Goal: Transaction & Acquisition: Purchase product/service

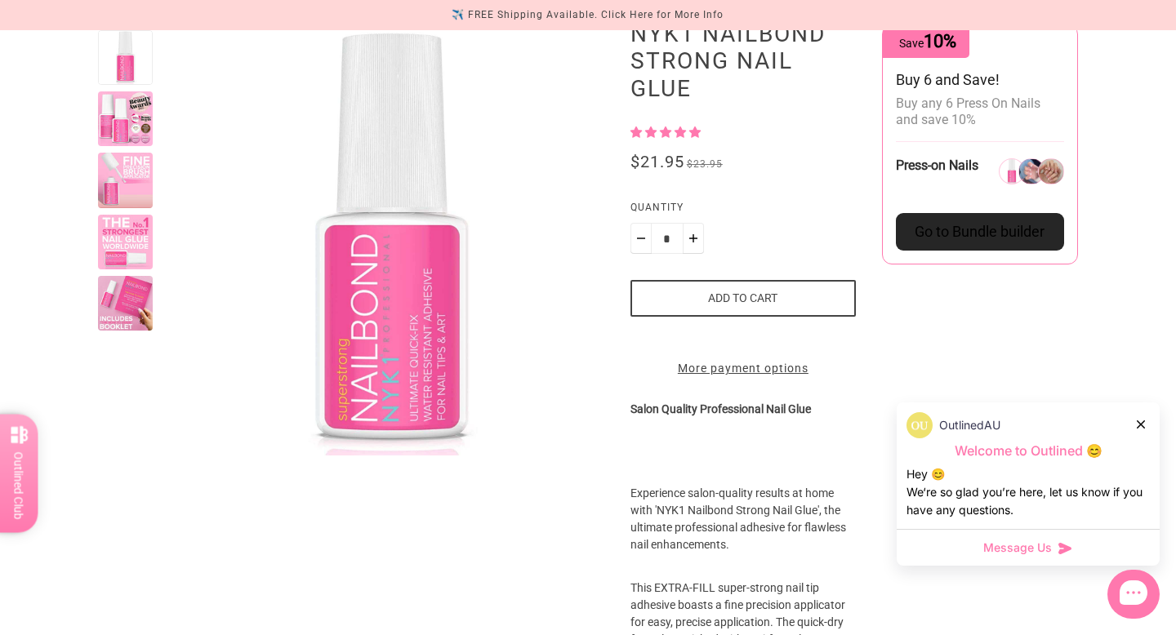
scroll to position [218, 0]
click at [118, 130] on div at bounding box center [125, 118] width 55 height 55
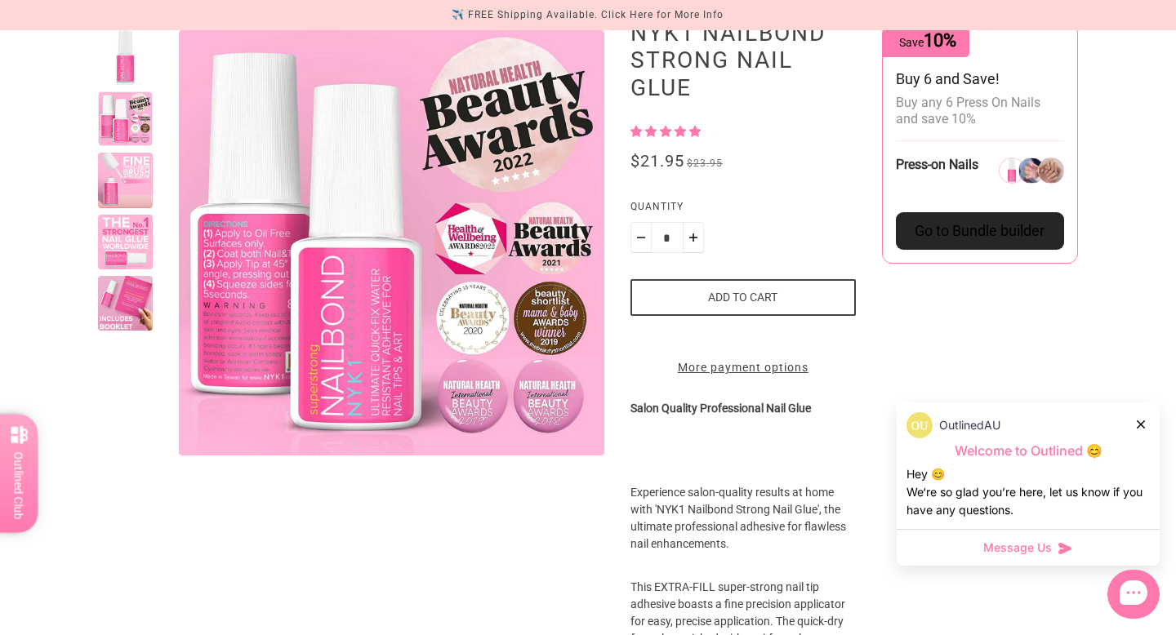
click at [126, 181] on div at bounding box center [125, 180] width 55 height 55
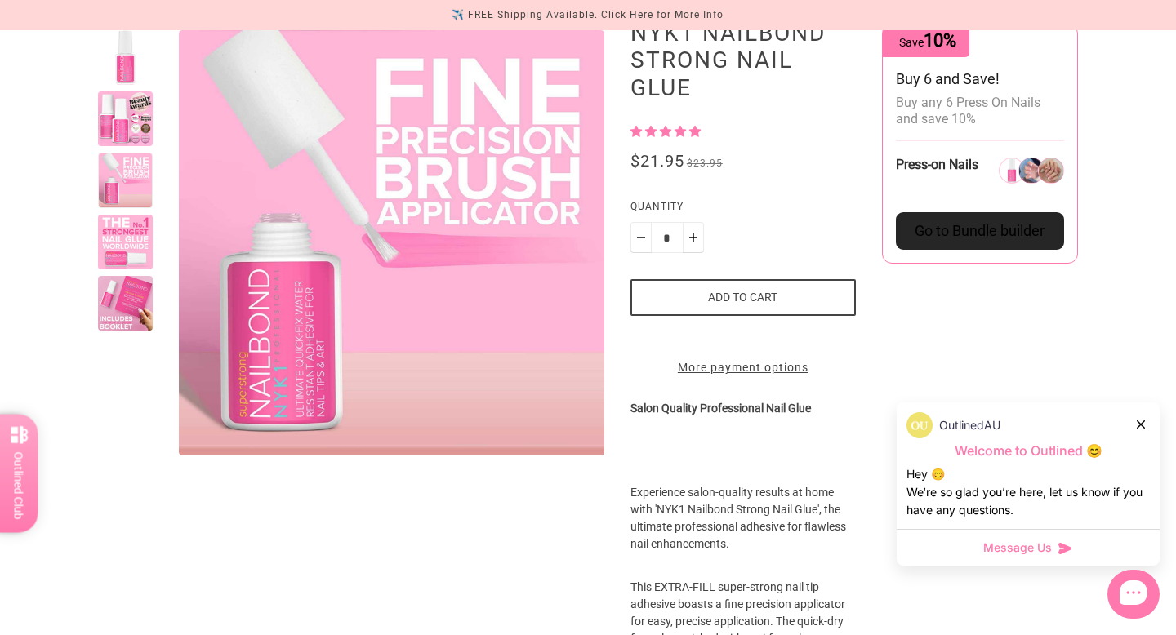
click at [127, 229] on div at bounding box center [125, 242] width 55 height 55
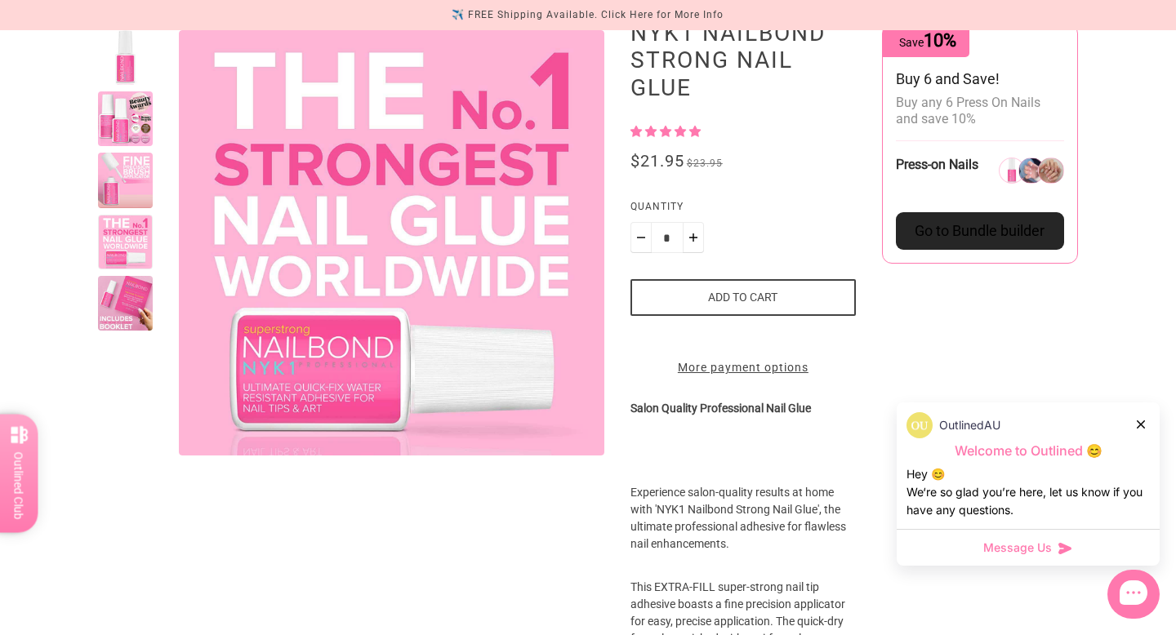
click at [125, 297] on div at bounding box center [125, 303] width 55 height 55
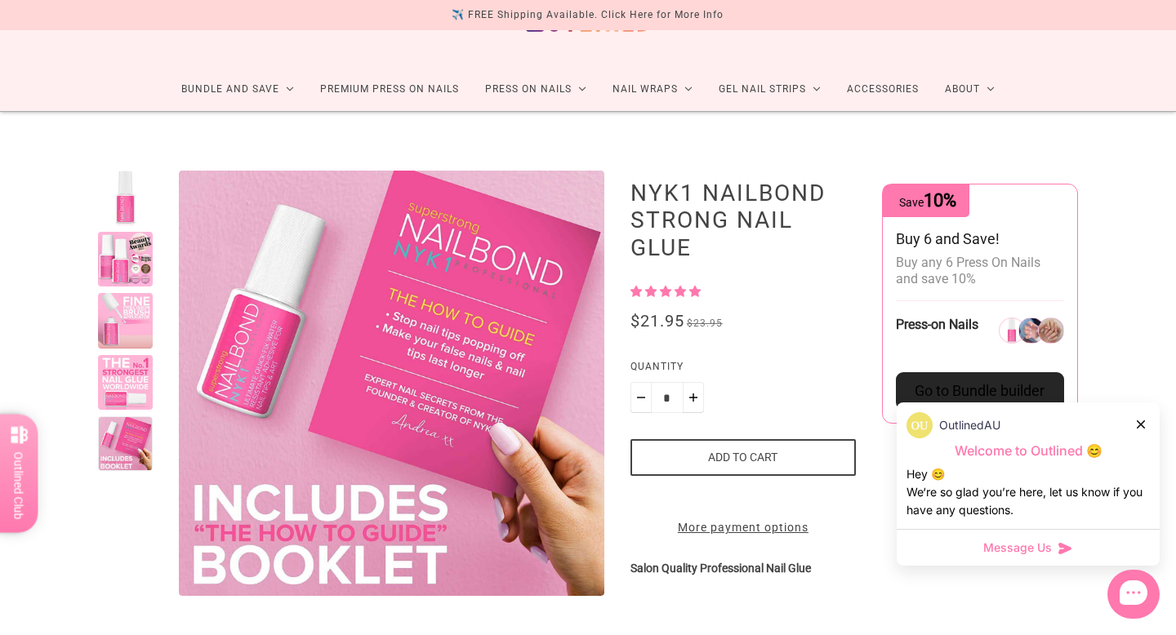
scroll to position [55, 0]
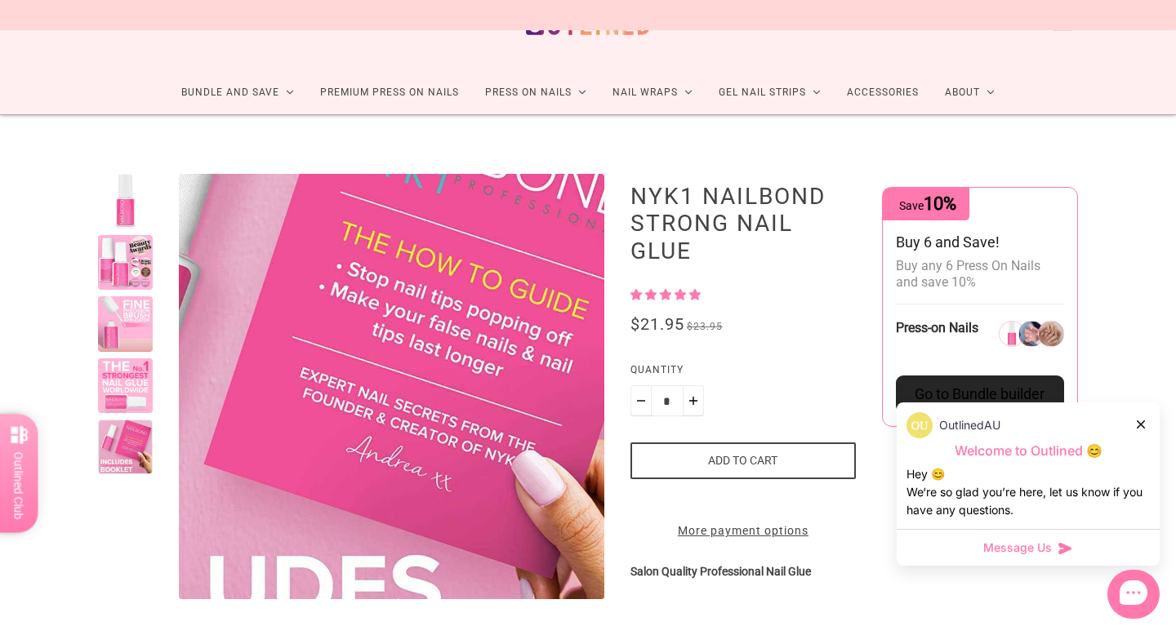
click at [138, 292] on div at bounding box center [125, 387] width 55 height 426
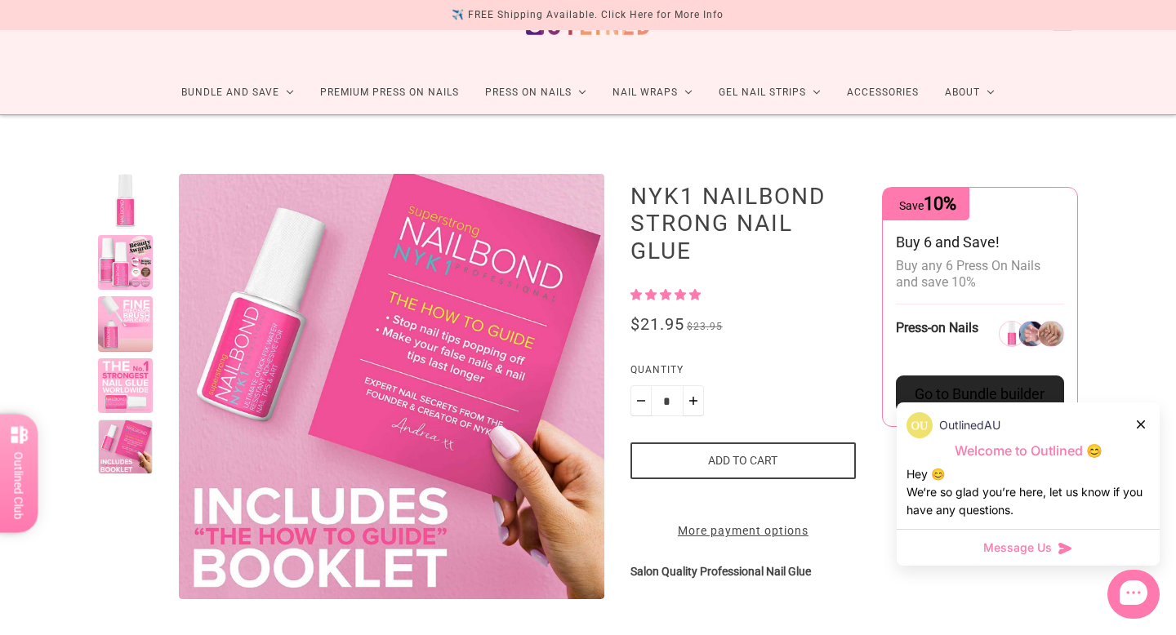
click at [138, 265] on div at bounding box center [125, 262] width 55 height 55
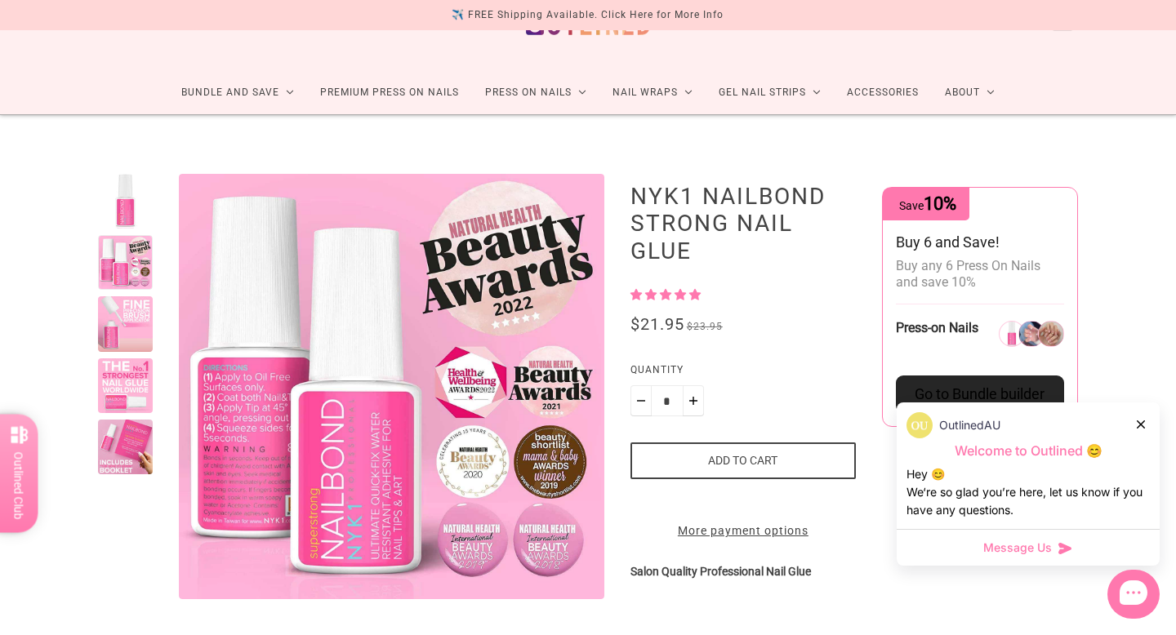
click at [148, 470] on div at bounding box center [125, 447] width 55 height 55
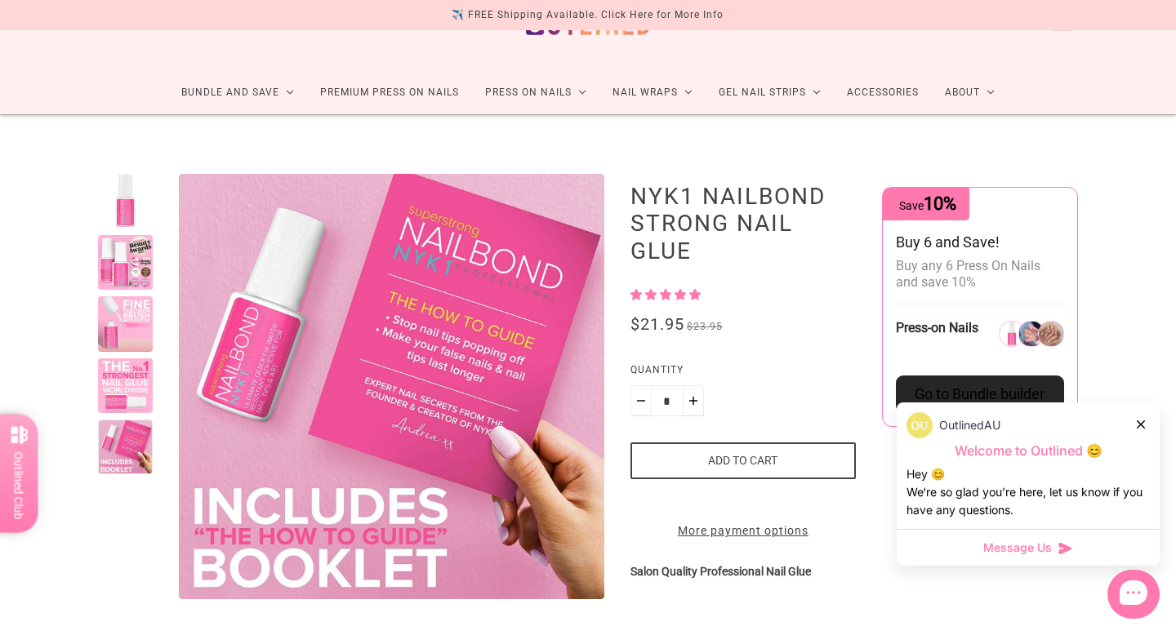
click at [136, 380] on div at bounding box center [125, 386] width 55 height 55
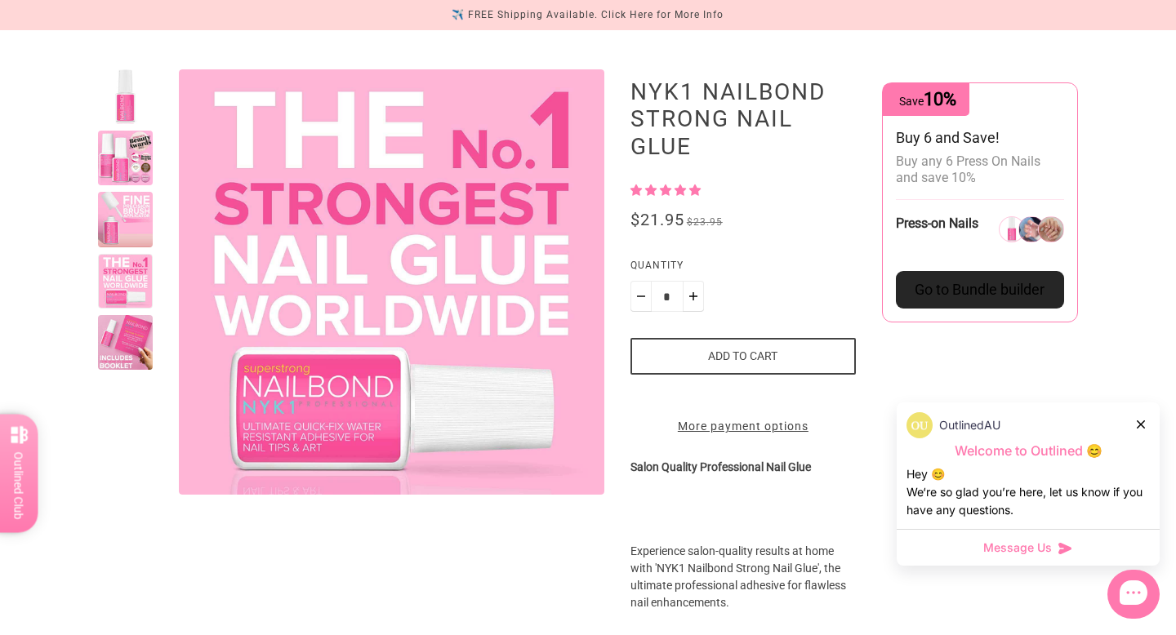
scroll to position [163, 0]
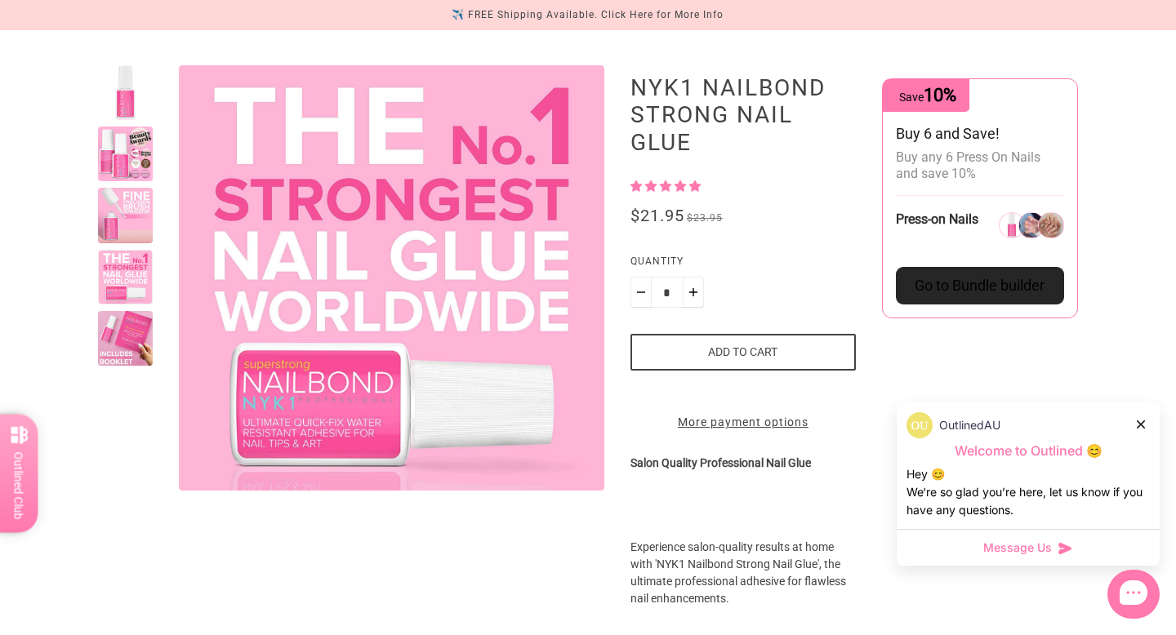
click at [684, 356] on button "Add to cart" at bounding box center [743, 352] width 225 height 37
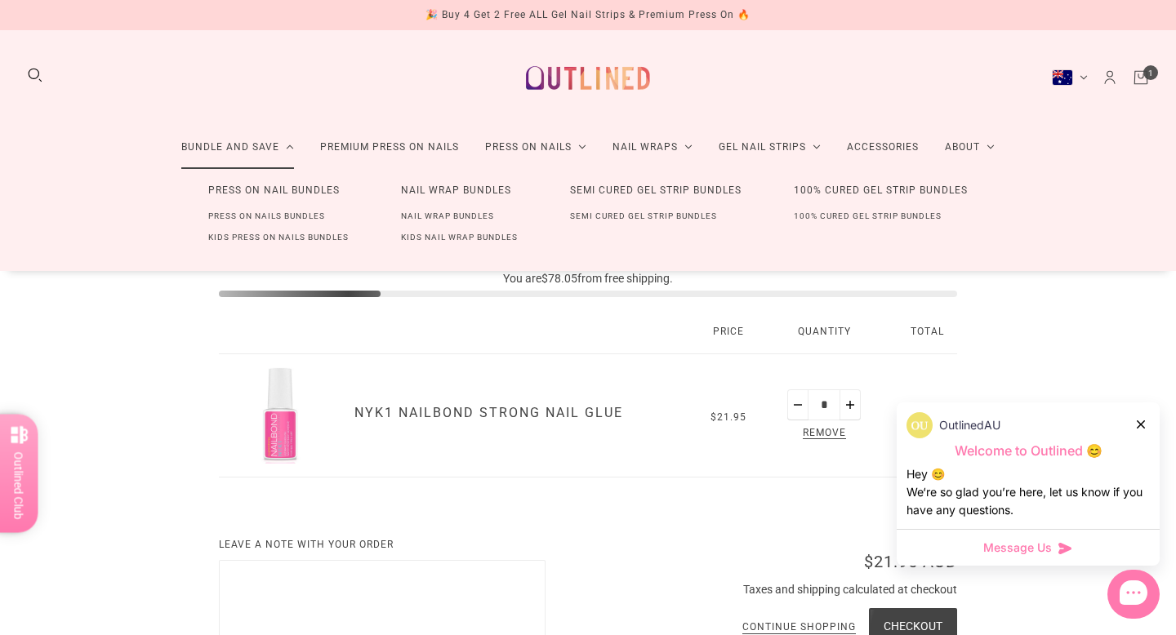
click at [212, 153] on link "Bundle and Save" at bounding box center [237, 147] width 139 height 43
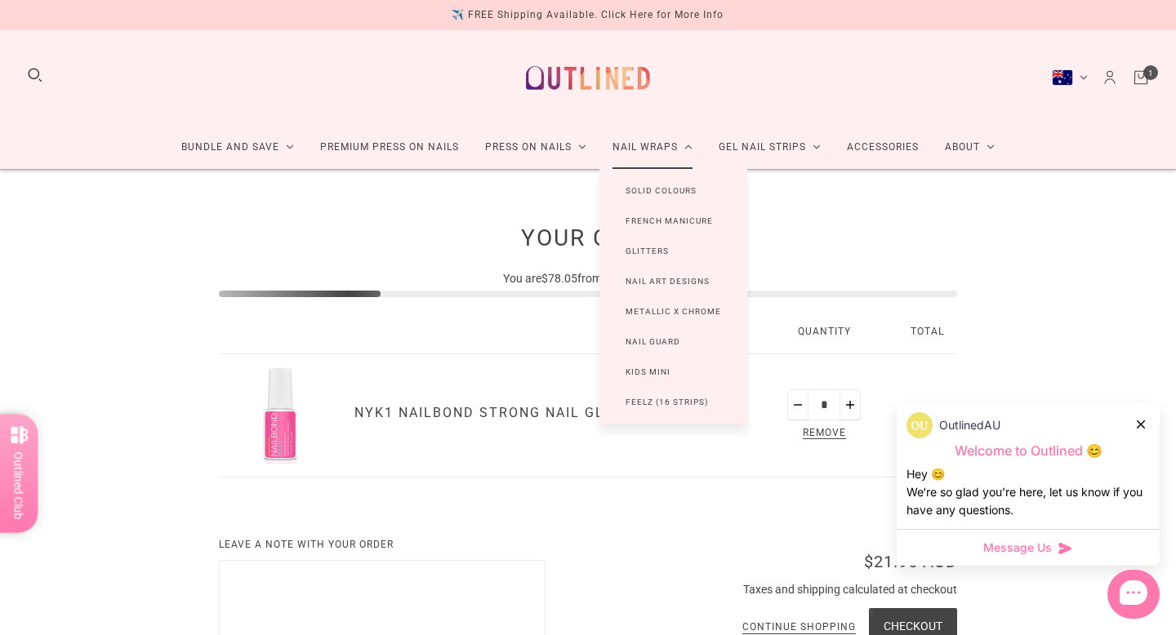
click at [659, 143] on link "Nail Wraps" at bounding box center [652, 147] width 106 height 43
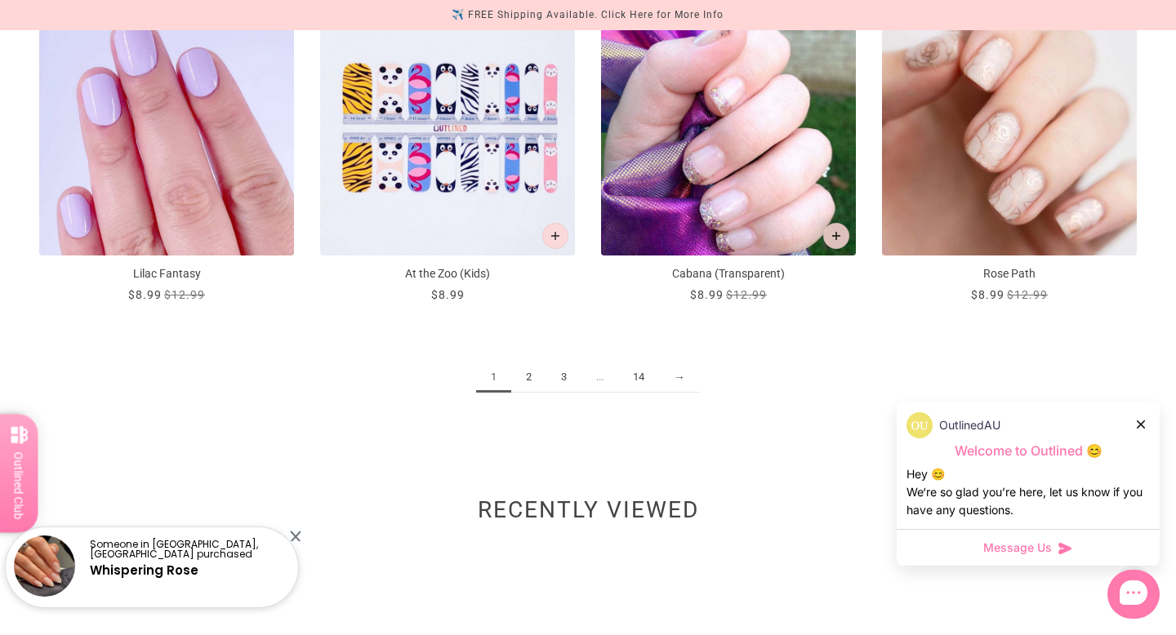
scroll to position [1981, 0]
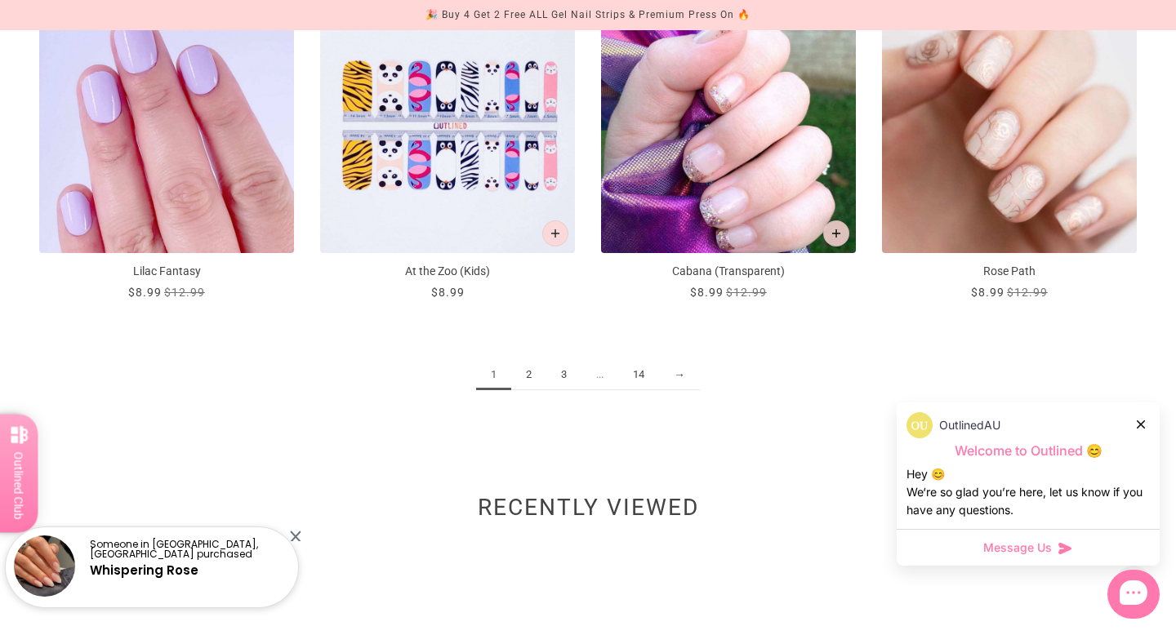
click at [533, 377] on link "2" at bounding box center [528, 375] width 35 height 30
